Goal: Check status: Check status

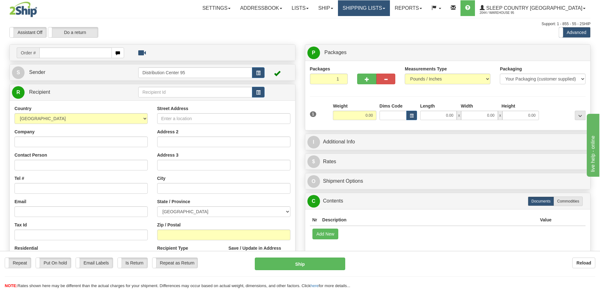
click at [330, 9] on link "Shipping lists" at bounding box center [364, 8] width 52 height 16
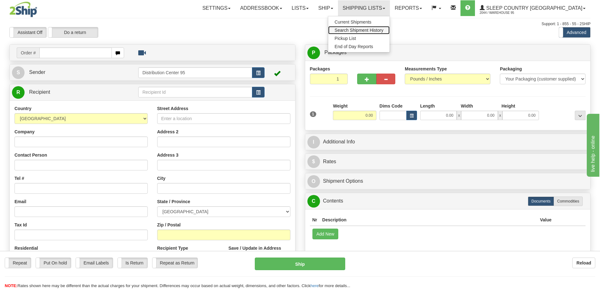
click at [330, 31] on span "Search Shipment History" at bounding box center [358, 30] width 49 height 5
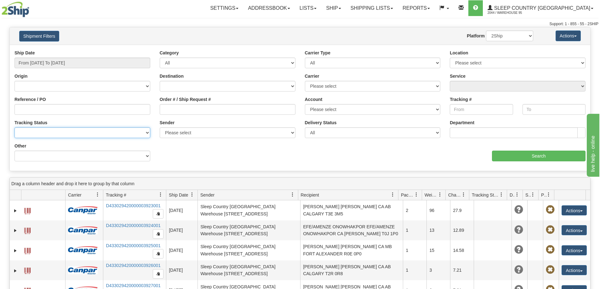
click at [47, 135] on select "No Tracking Info Delivered In Transit Out For Delivery Exception Partial Delive…" at bounding box center [82, 133] width 136 height 11
click at [228, 148] on div "Ship Date From 09/17/2025 To 09/18/2025 Category All Inbound Outbound Carrier T…" at bounding box center [300, 108] width 580 height 117
click at [125, 163] on div "Other Billing Account # Billing Type BOL # (LTL) Commodity Or Documents Consoli…" at bounding box center [82, 154] width 145 height 23
click at [132, 160] on select "Billing Account # Billing Type BOL # (LTL) Commodity Or Documents Consolidation…" at bounding box center [82, 156] width 136 height 11
click at [188, 157] on div "Ship Date From 09/17/2025 To 09/18/2025 Category All Inbound Outbound Carrier T…" at bounding box center [300, 108] width 580 height 117
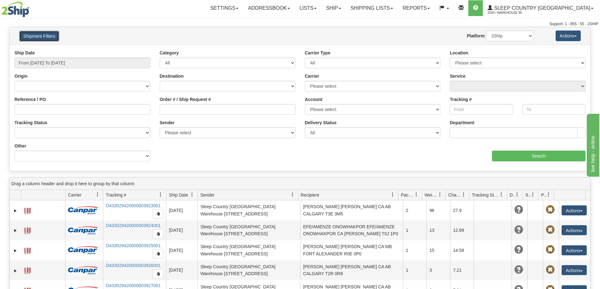
click at [49, 35] on button "Shipment Filters" at bounding box center [39, 36] width 40 height 11
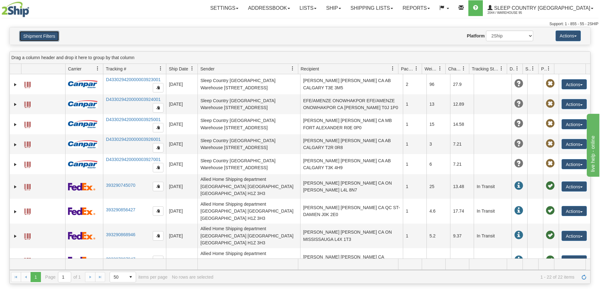
click at [36, 34] on button "Shipment Filters" at bounding box center [39, 36] width 40 height 11
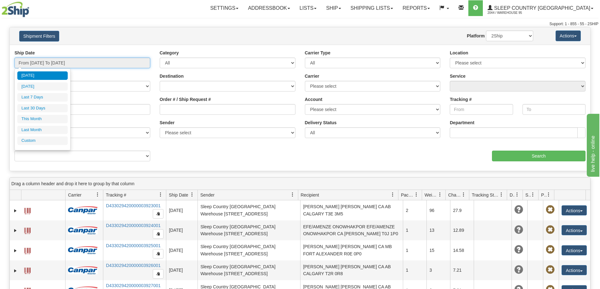
click at [44, 58] on input "From 09/17/2025 To 09/18/2025" at bounding box center [82, 63] width 136 height 11
click at [40, 105] on li "Last 30 Days" at bounding box center [42, 108] width 50 height 9
type input "From 08/20/2025 To 09/18/2025"
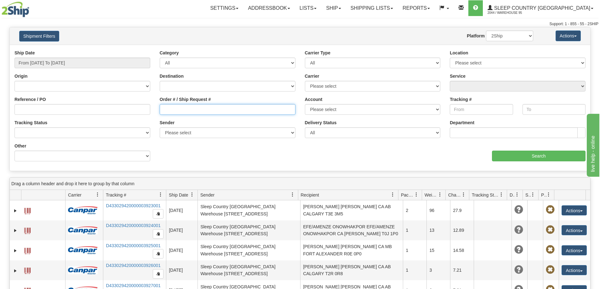
click at [240, 111] on input "Order # / Ship Request #" at bounding box center [228, 109] width 136 height 11
paste input "9000I077942"
type input "9000I077942"
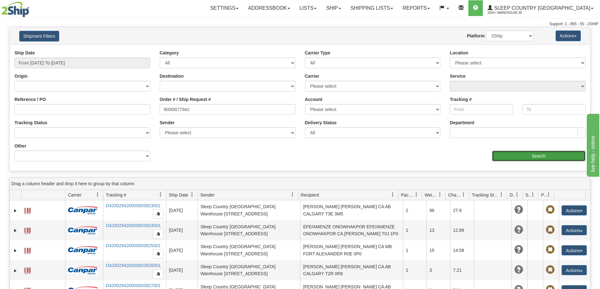
click at [538, 155] on input "Search" at bounding box center [539, 156] width 94 height 11
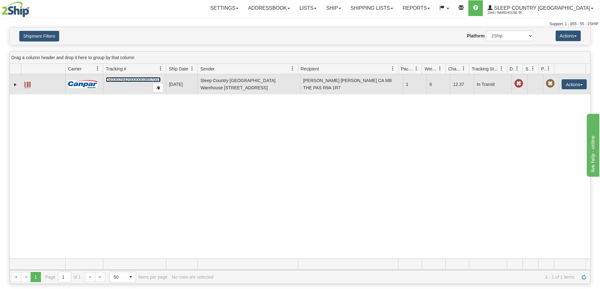
click at [138, 81] on link "D433029420000003857001" at bounding box center [133, 79] width 55 height 5
